Goal: Check status: Check status

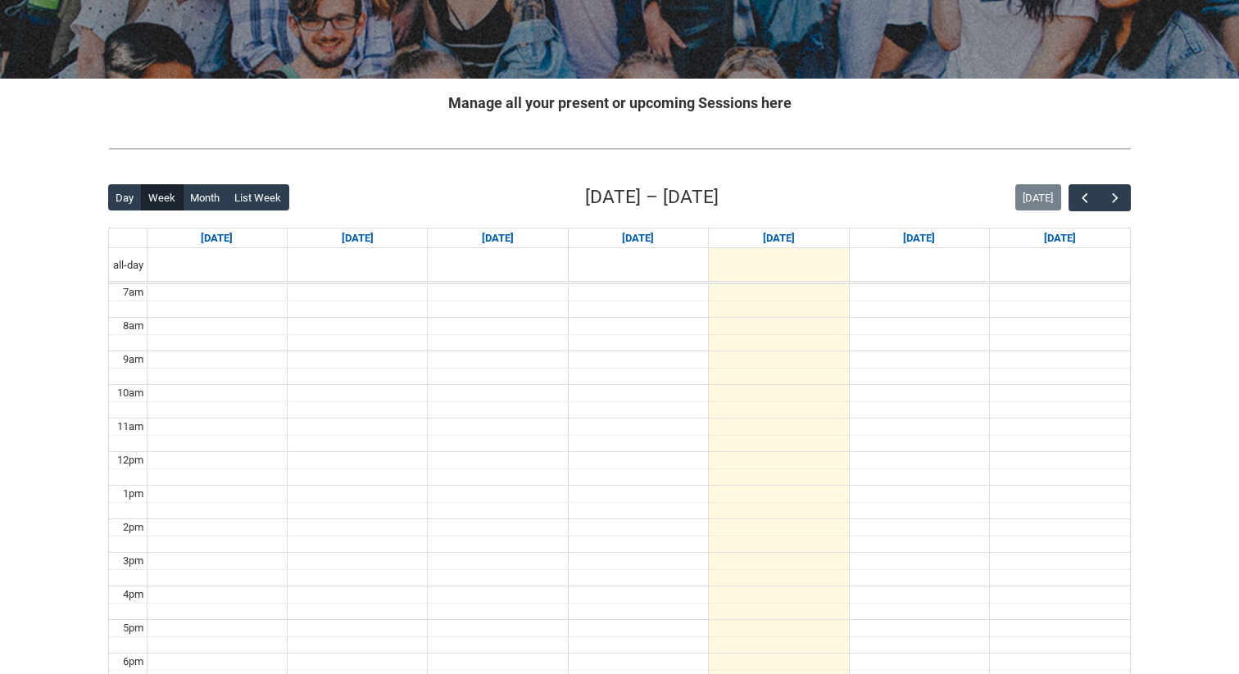
scroll to position [288, 0]
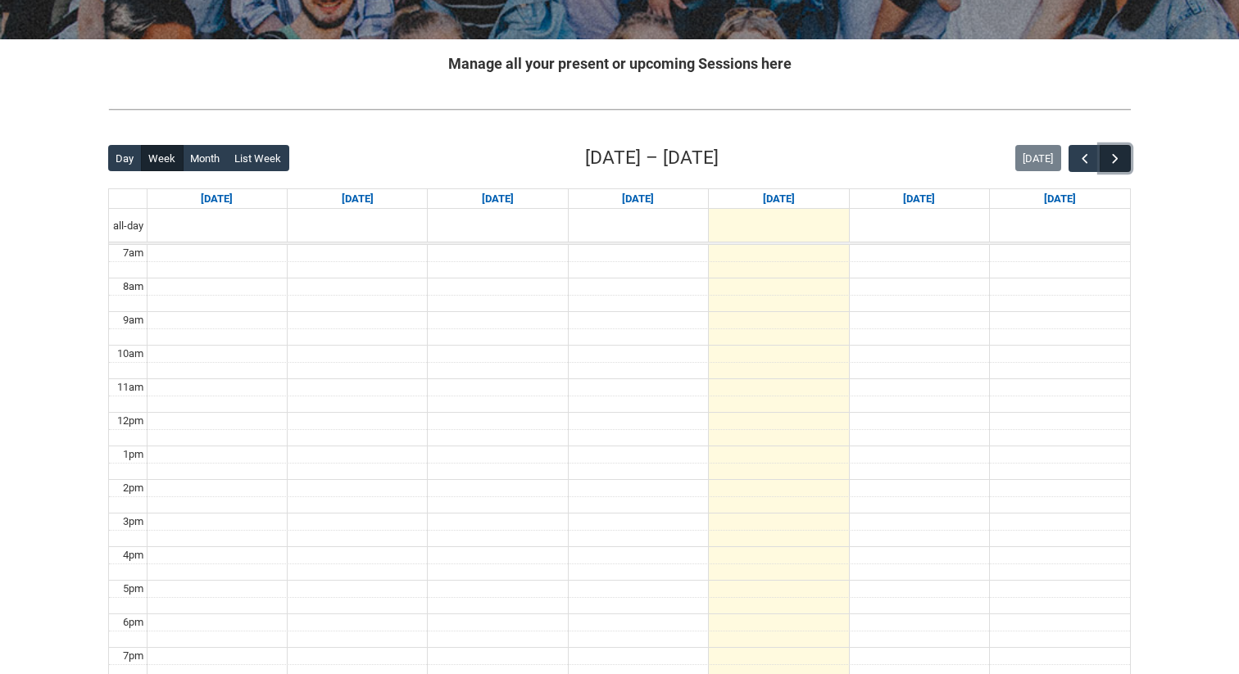
click at [1116, 153] on span "button" at bounding box center [1115, 159] width 16 height 16
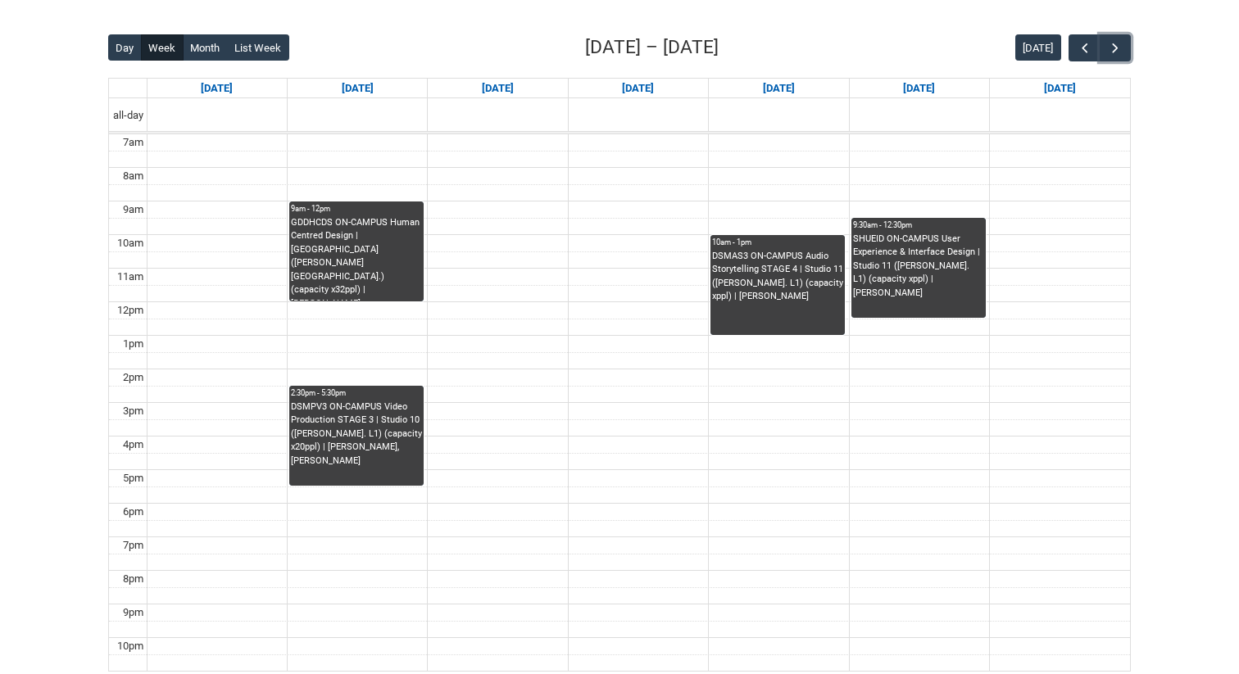
scroll to position [425, 0]
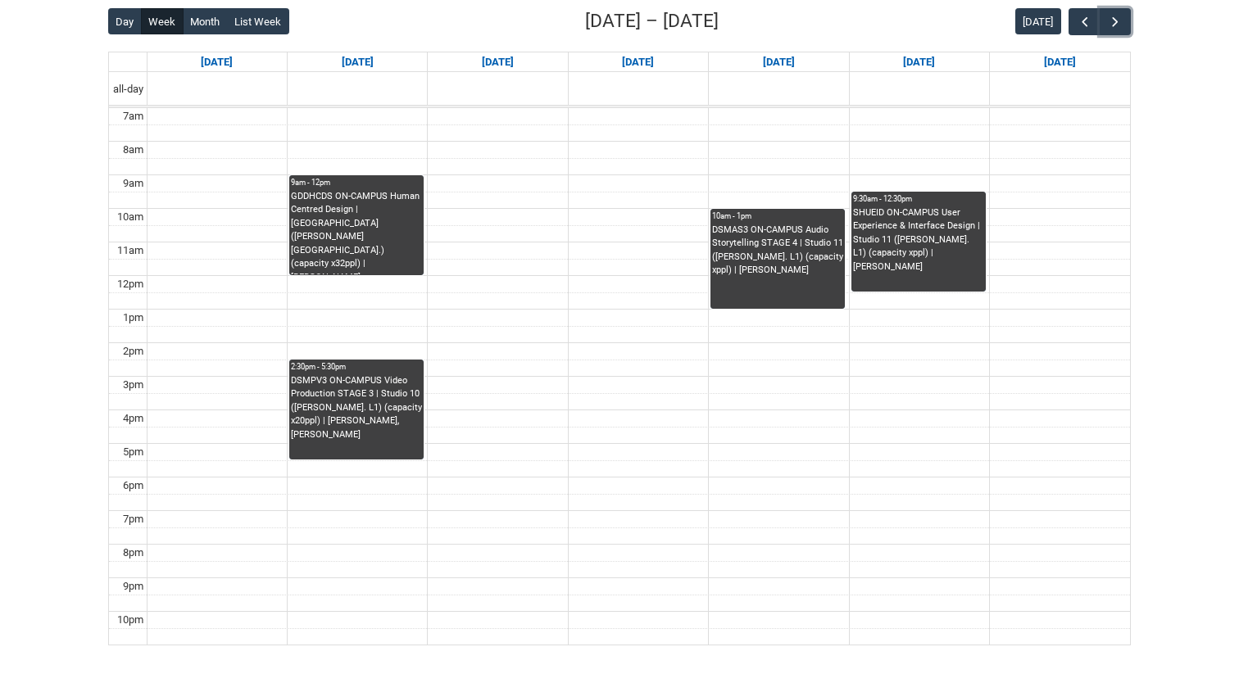
click at [922, 218] on div "SHUEID ON-CAMPUS User Experience & Interface Design | Studio 11 ([PERSON_NAME].…" at bounding box center [918, 240] width 131 height 68
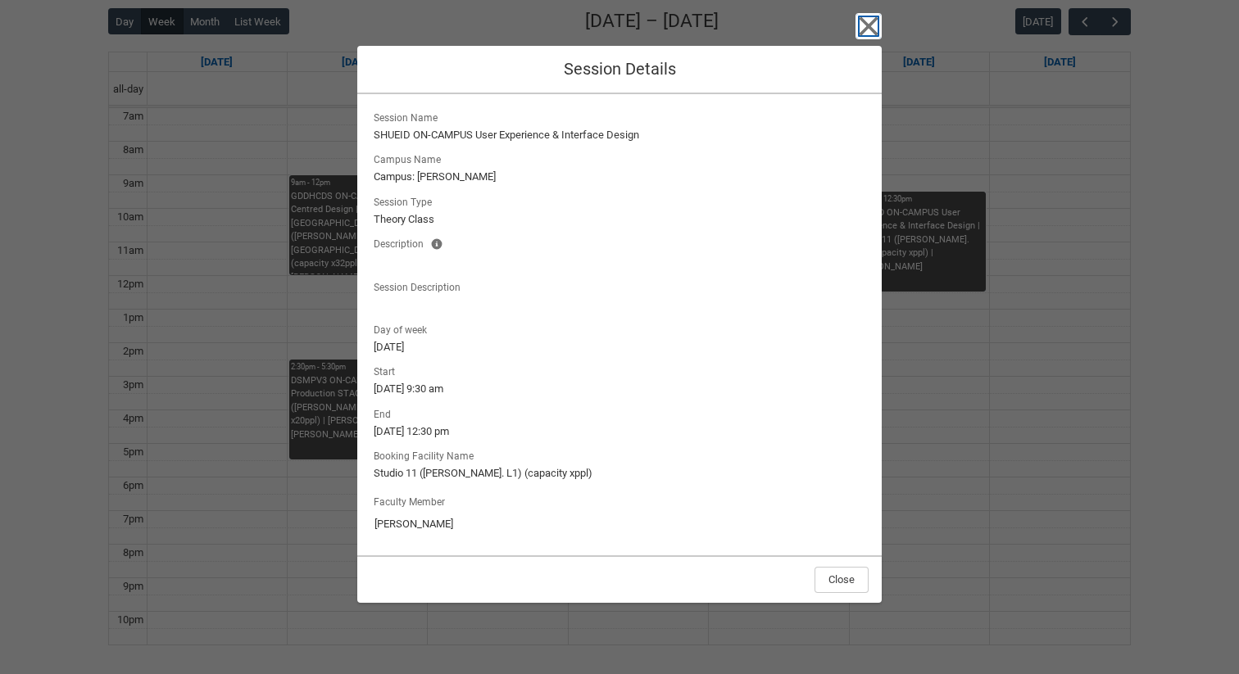
click at [874, 35] on icon "button" at bounding box center [868, 26] width 26 height 26
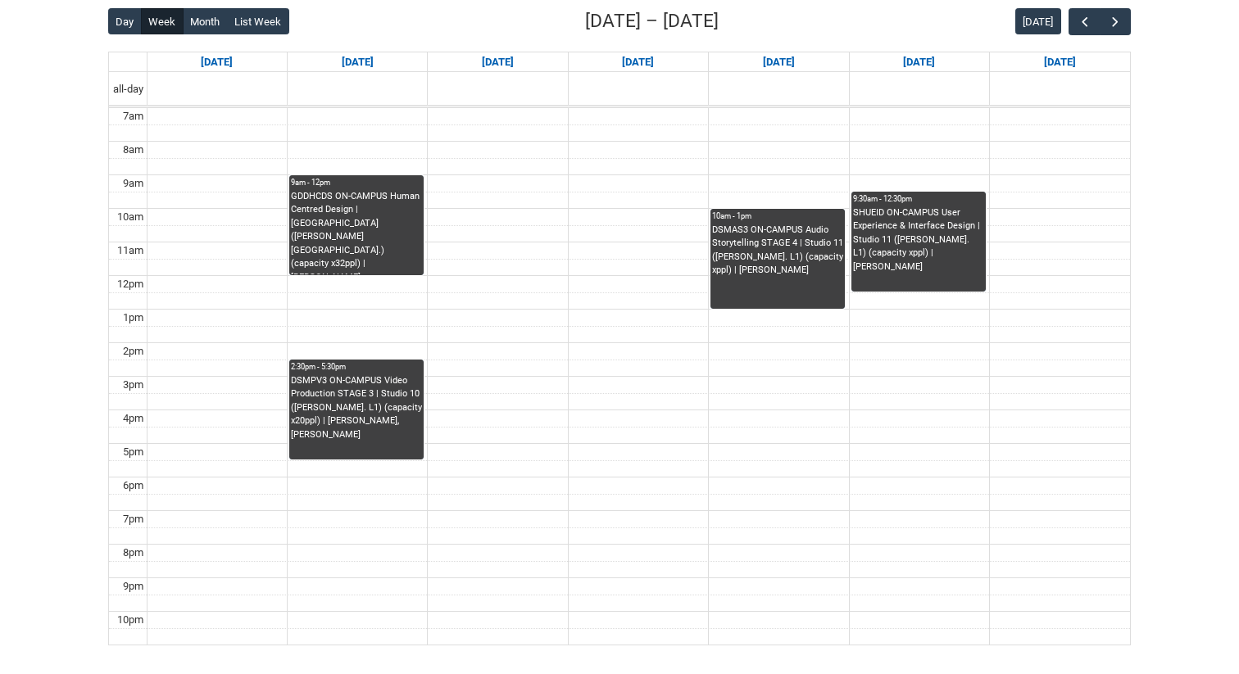
click at [374, 244] on div "GDDHCDS ON-CAMPUS Human Centred Design | [GEOGRAPHIC_DATA] ([PERSON_NAME][GEOGR…" at bounding box center [356, 232] width 131 height 85
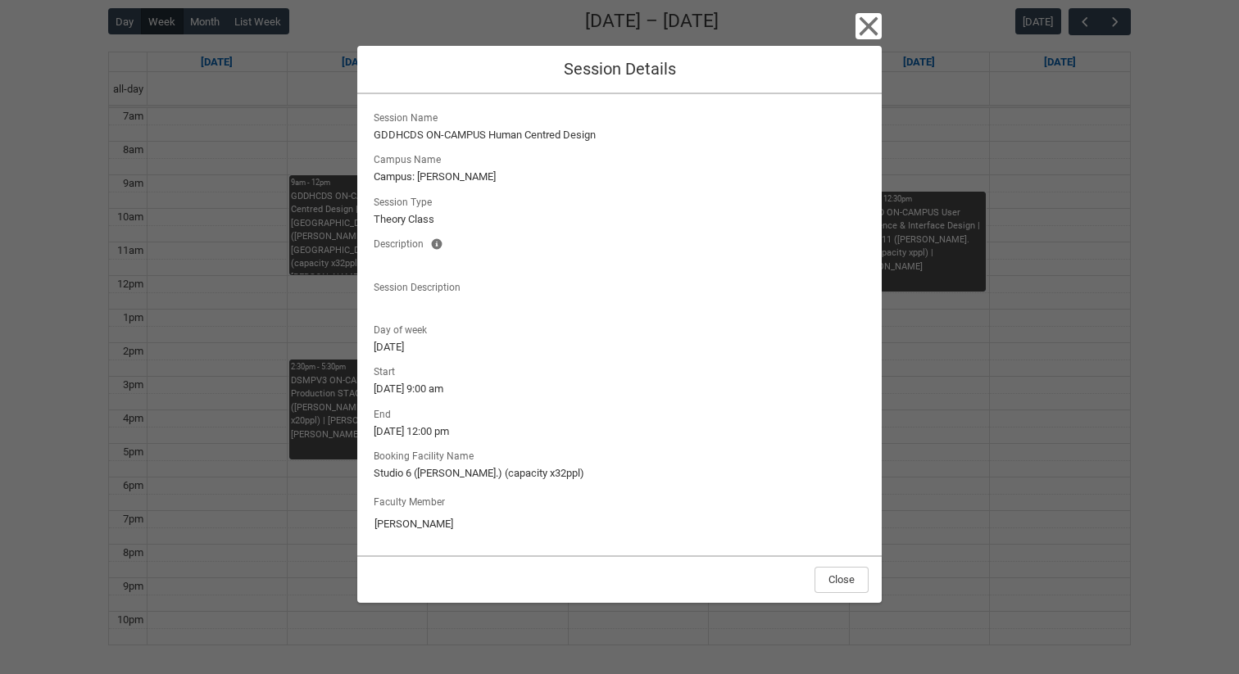
click at [887, 34] on div "Close Session Details Session Name GDDHCDS ON-CAMPUS Human Centred Design Campu…" at bounding box center [619, 337] width 1239 height 674
click at [851, 26] on div "Close Session Details Session Name GDDHCDS ON-CAMPUS Human Centred Design Campu…" at bounding box center [619, 337] width 524 height 674
click at [875, 25] on icon "button" at bounding box center [868, 26] width 26 height 26
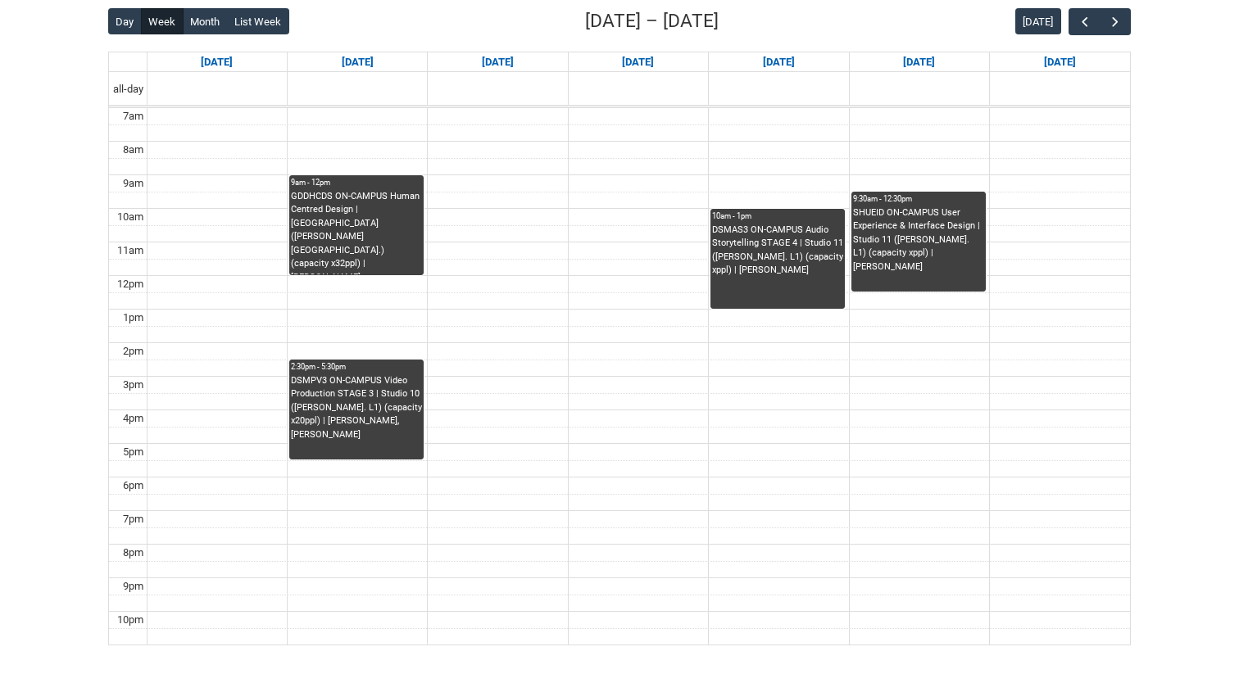
click at [375, 419] on div "DSMPV3 ON-CAMPUS Video Production STAGE 3 | Studio 10 ([PERSON_NAME]. L1) (capa…" at bounding box center [356, 408] width 131 height 68
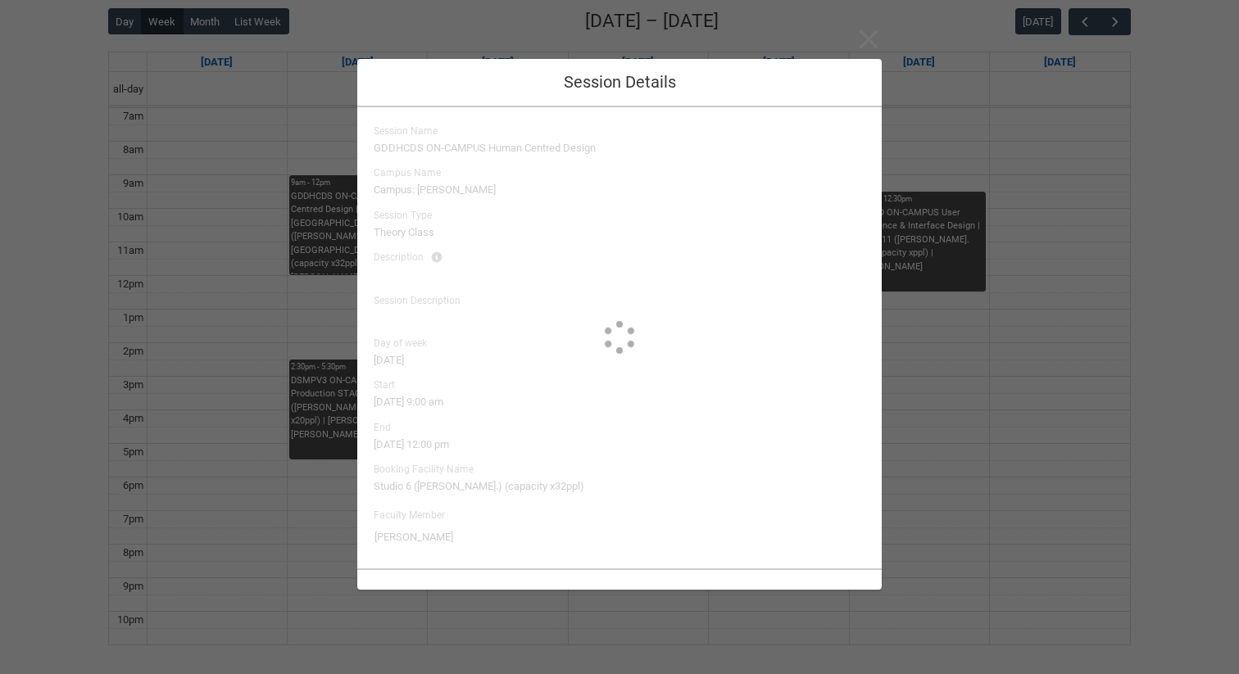
type input "[PERSON_NAME], [PERSON_NAME]"
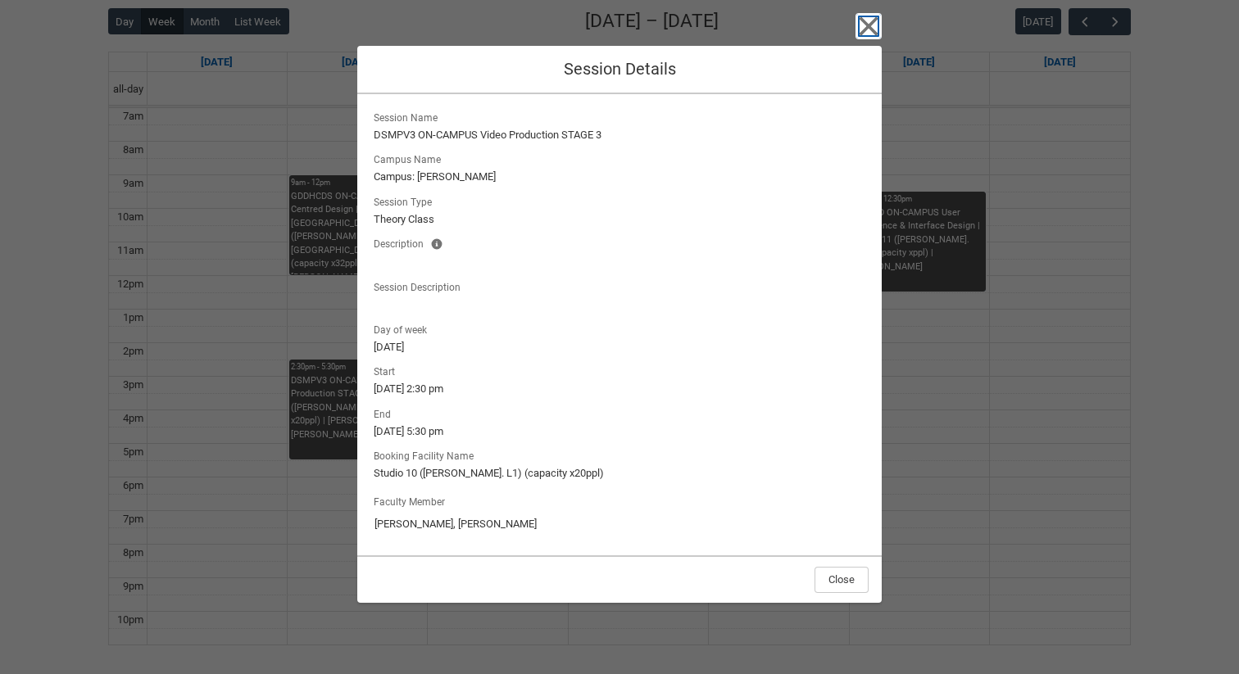
click at [873, 28] on icon "button" at bounding box center [869, 25] width 19 height 19
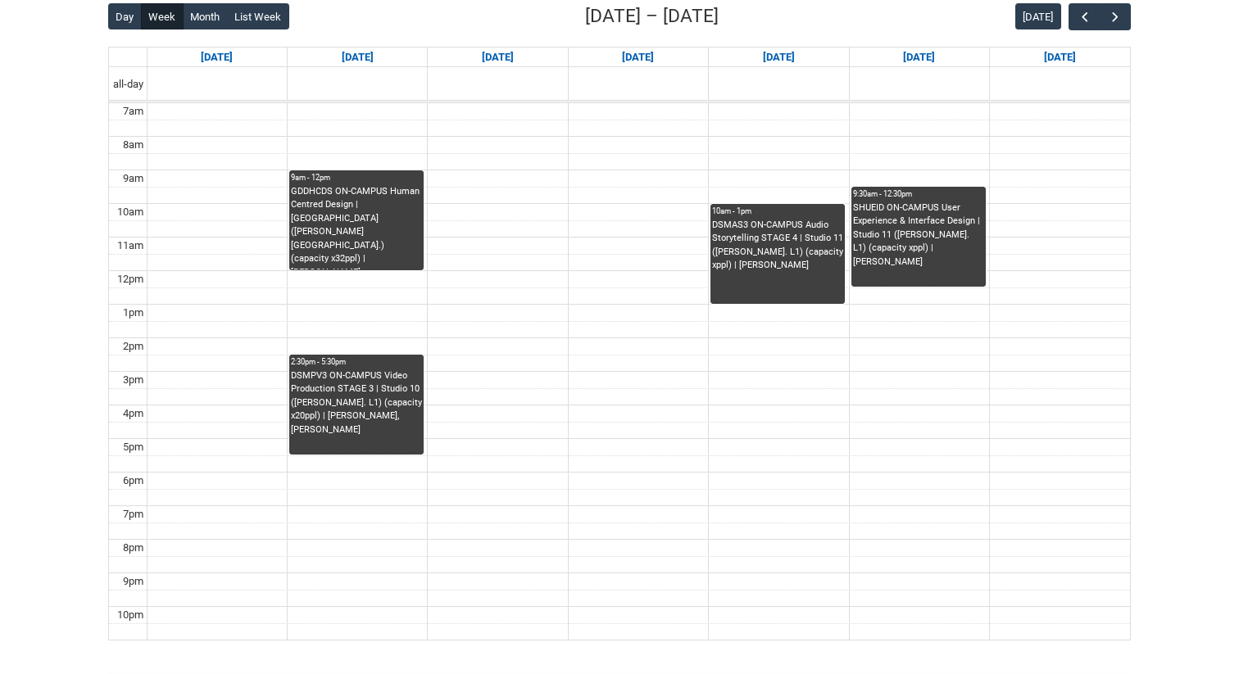
scroll to position [437, 0]
